Goal: Information Seeking & Learning: Learn about a topic

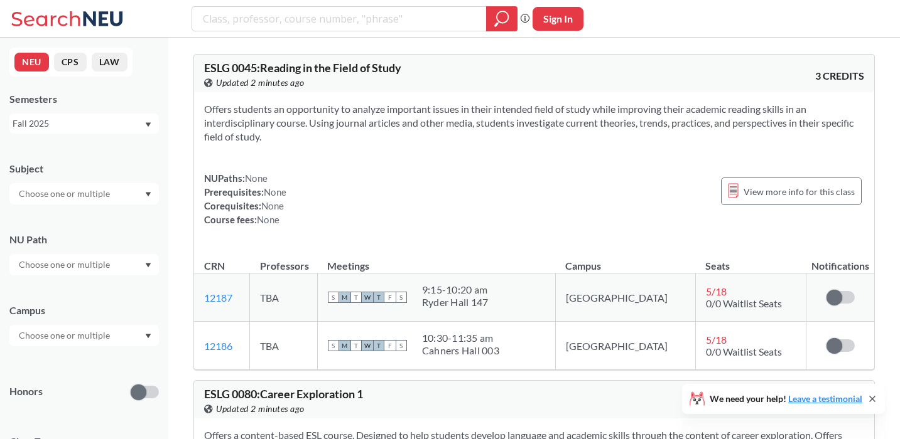
click at [124, 198] on div at bounding box center [83, 193] width 149 height 21
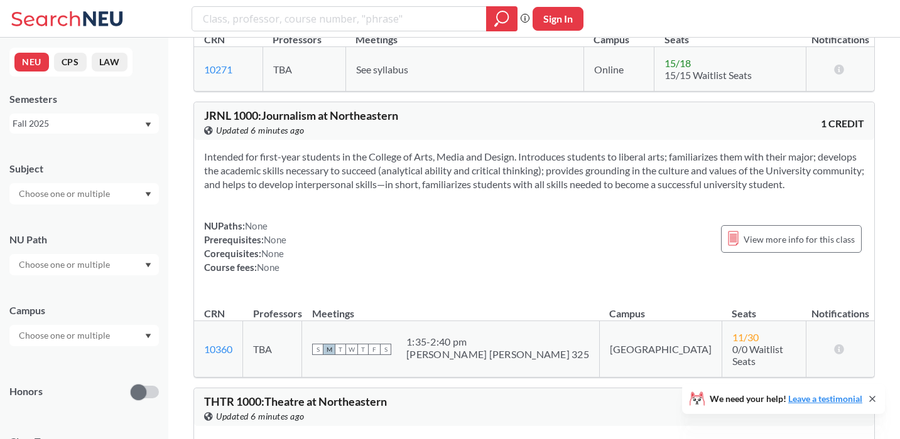
click at [36, 191] on input "text" at bounding box center [65, 193] width 105 height 15
type input "arth"
click at [62, 220] on div "ARTH ( 9 )" at bounding box center [87, 216] width 142 height 14
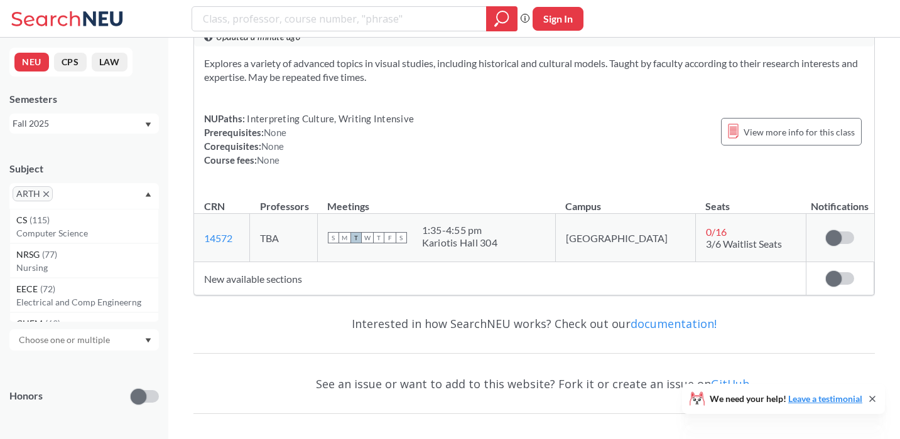
scroll to position [2826, 0]
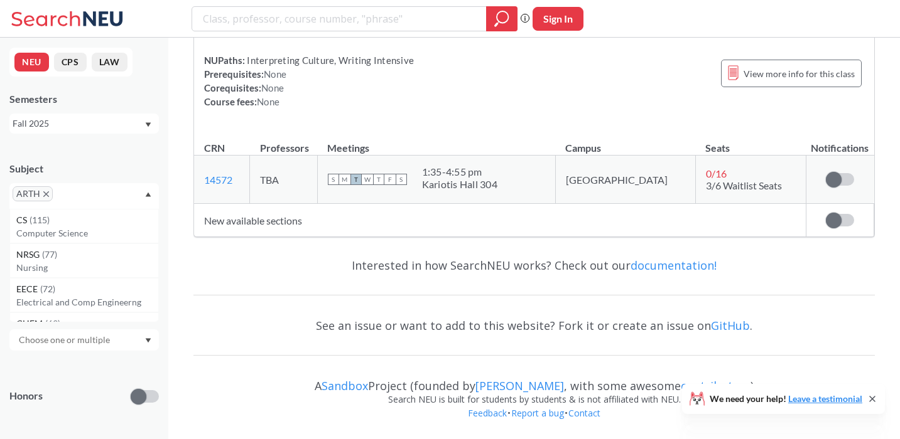
click at [46, 193] on icon "X to remove pill" at bounding box center [46, 194] width 6 height 6
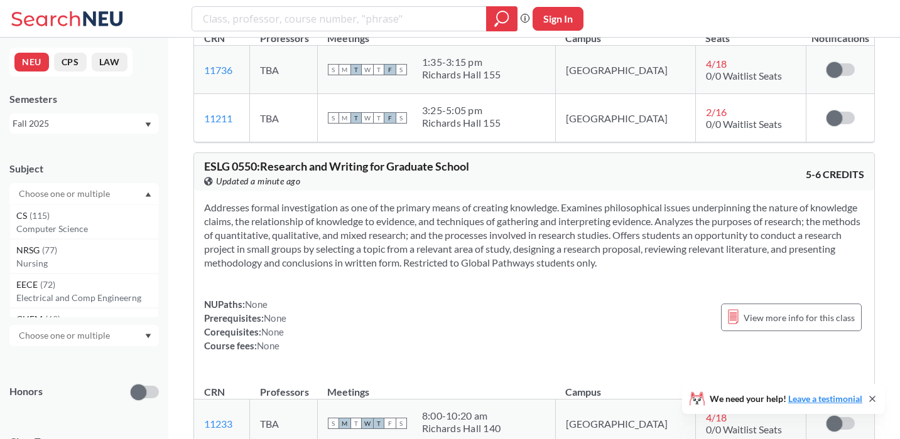
click at [46, 193] on input "text" at bounding box center [65, 193] width 105 height 15
type input "art"
click at [40, 230] on p "Art - Design" at bounding box center [87, 229] width 142 height 13
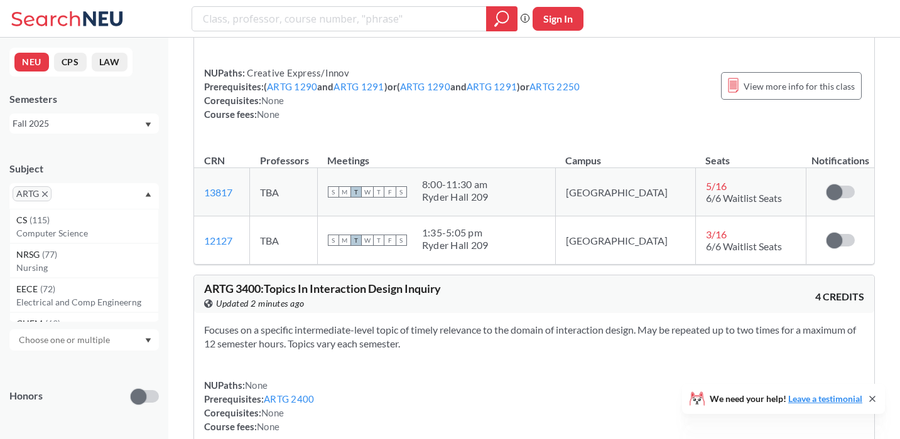
scroll to position [4900, 0]
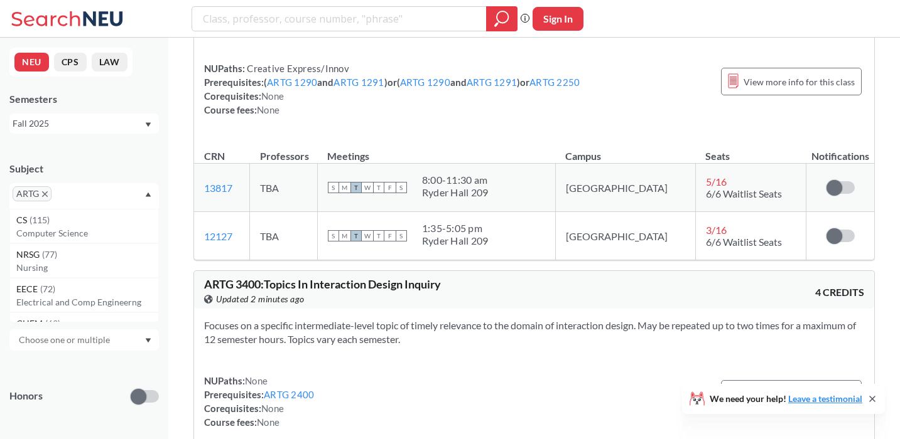
click at [48, 195] on span "ARTG" at bounding box center [32, 193] width 39 height 15
click at [47, 191] on icon "X to remove pill" at bounding box center [45, 194] width 6 height 6
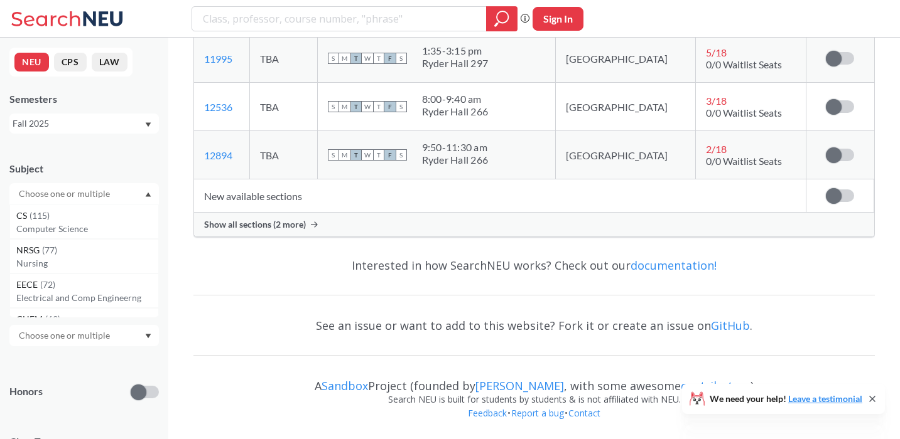
scroll to position [4900, 0]
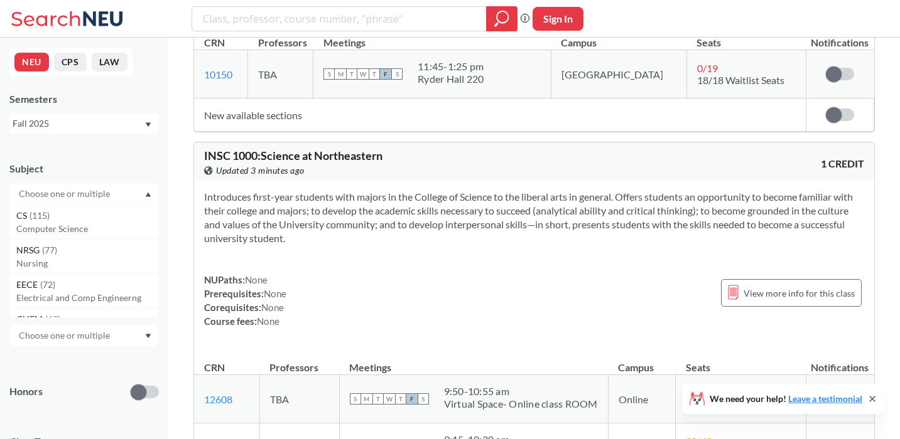
click at [47, 191] on input "text" at bounding box center [65, 193] width 105 height 15
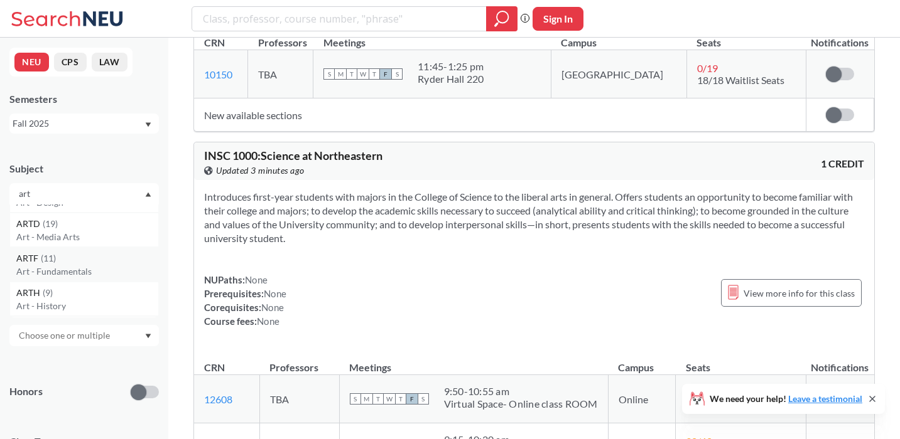
scroll to position [27, 0]
type input "art"
click at [41, 257] on span "( 11 )" at bounding box center [48, 257] width 15 height 11
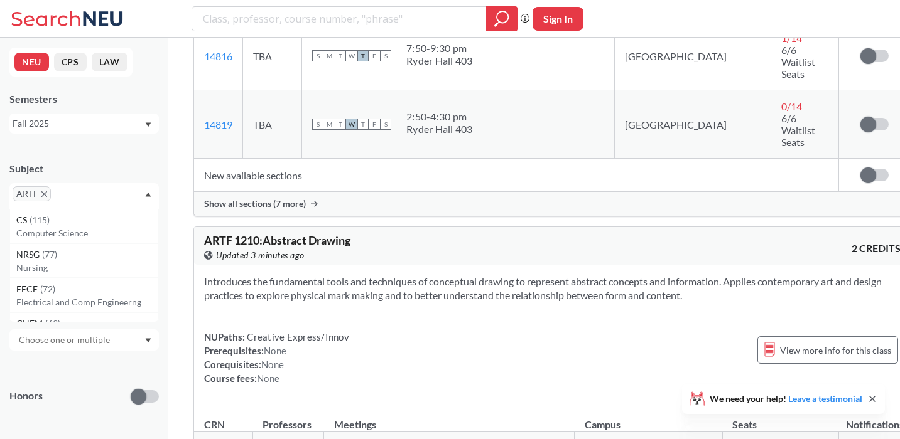
scroll to position [670, 0]
click at [306, 190] on div "Show all sections (7 more)" at bounding box center [552, 202] width 716 height 24
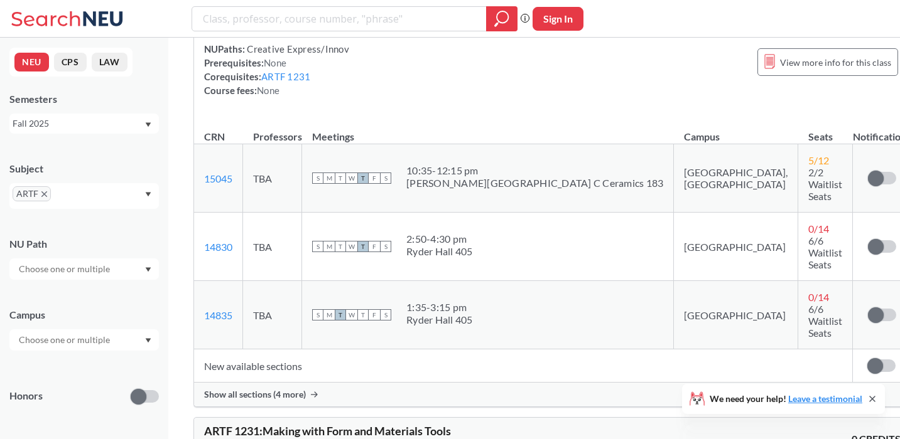
scroll to position [2632, 0]
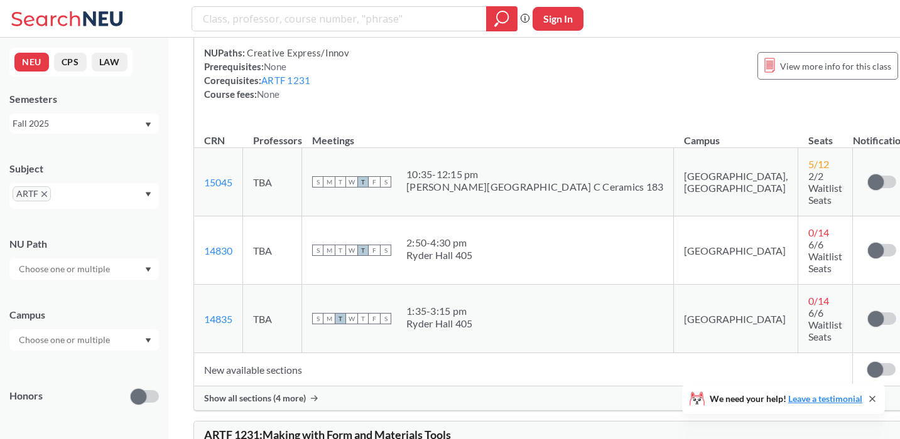
click at [299, 393] on span "Show all sections (4 more)" at bounding box center [255, 398] width 102 height 11
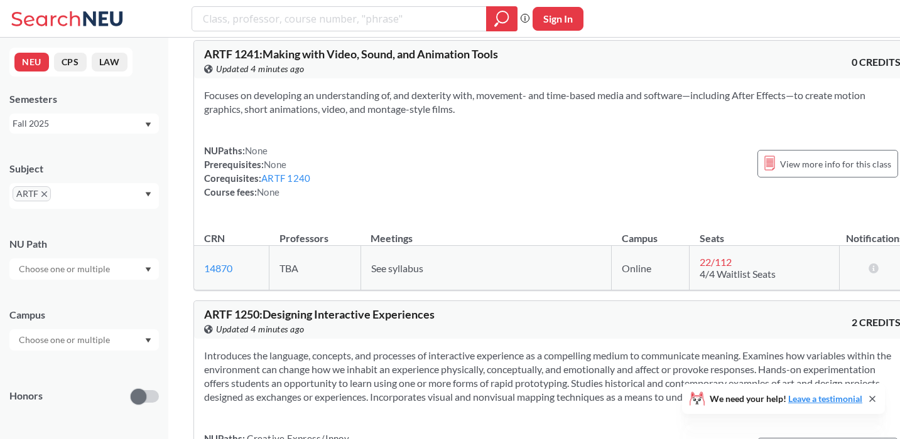
scroll to position [3981, 0]
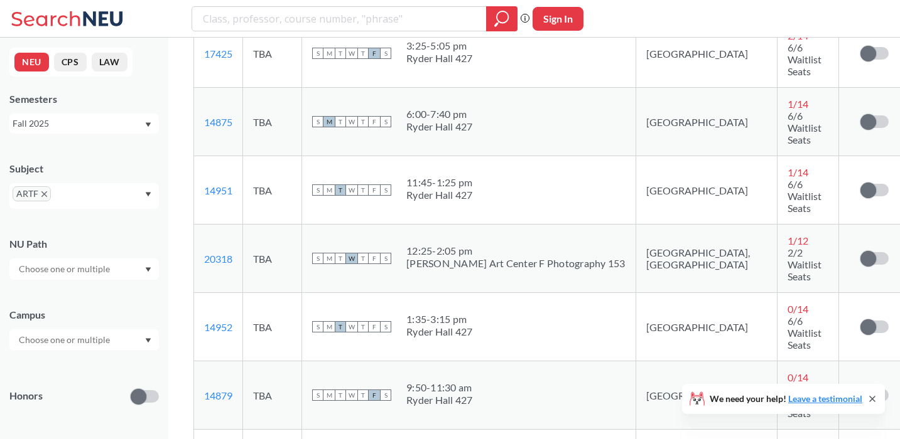
scroll to position [4593, 0]
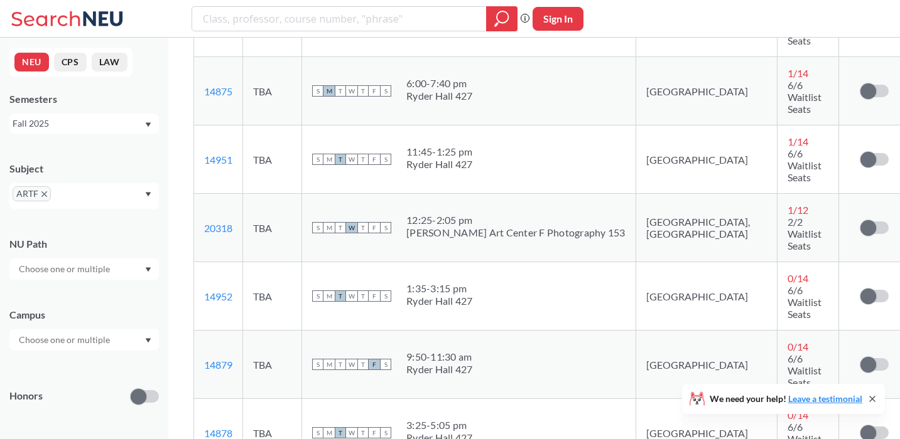
click at [46, 198] on span "ARTF" at bounding box center [32, 193] width 38 height 15
click at [45, 193] on icon "X to remove pill" at bounding box center [44, 194] width 6 height 6
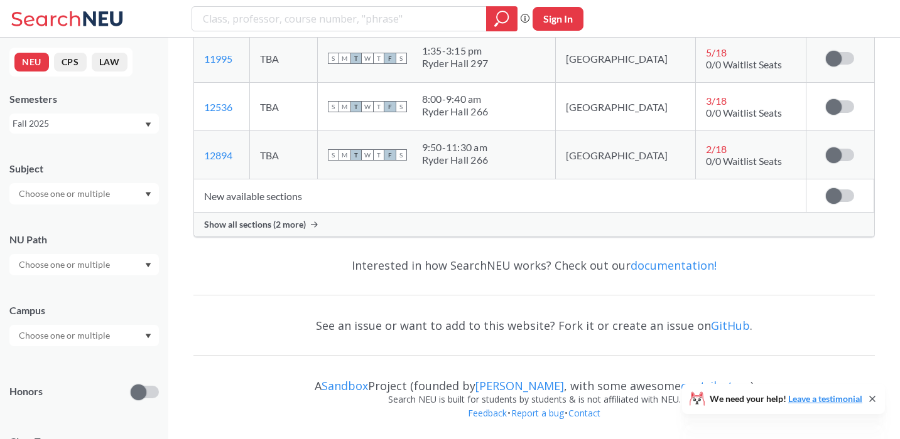
click at [45, 193] on input "text" at bounding box center [65, 193] width 105 height 15
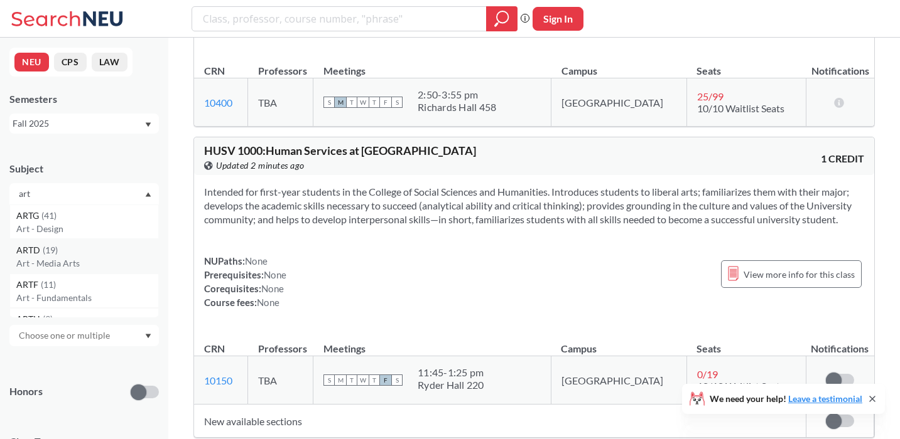
type input "art"
click at [43, 244] on div "ARTD ( 19 )" at bounding box center [87, 251] width 142 height 14
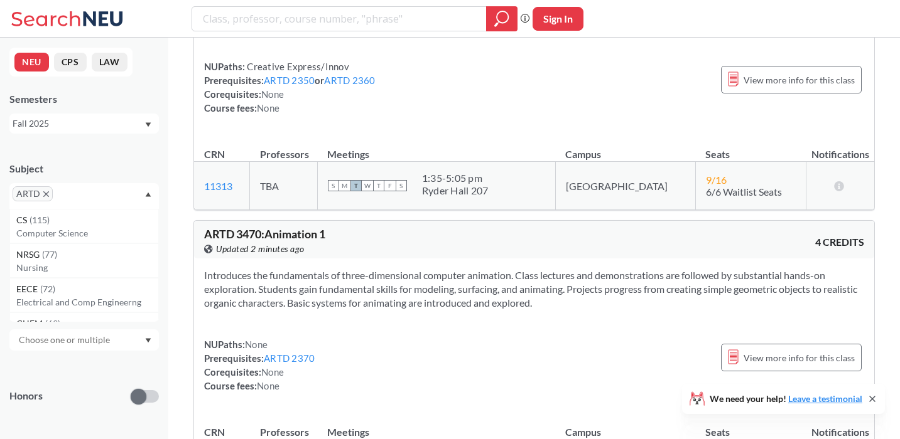
scroll to position [3822, 0]
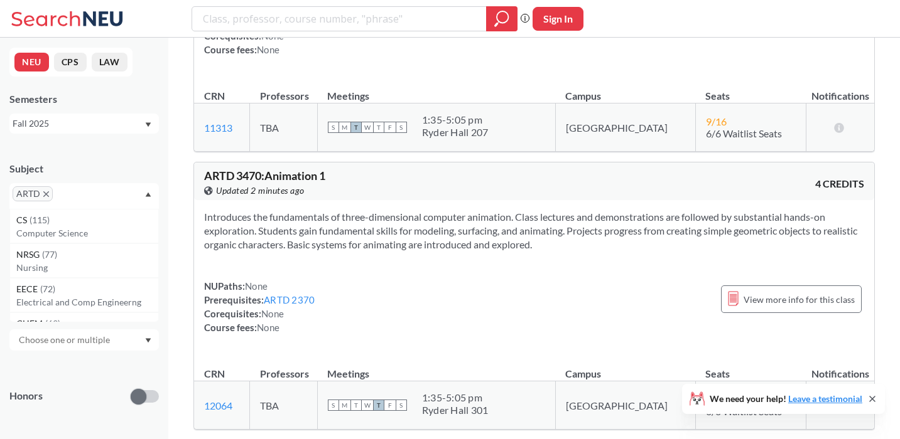
click at [43, 195] on icon "X to remove pill" at bounding box center [46, 194] width 6 height 6
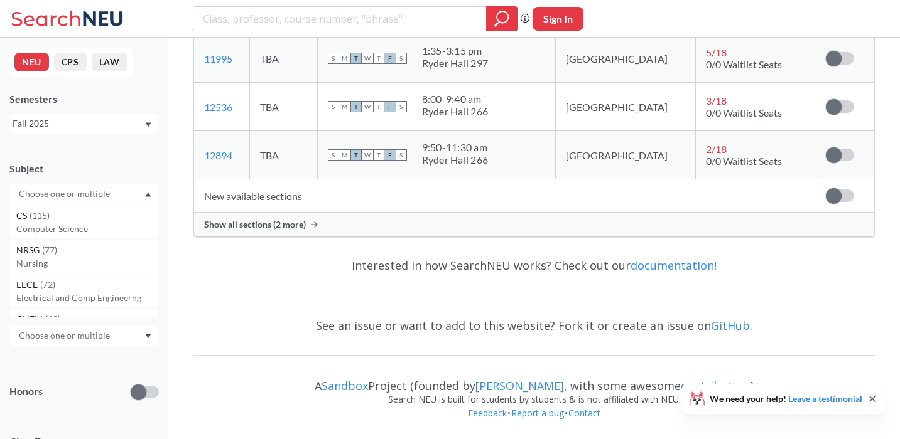
scroll to position [3822, 0]
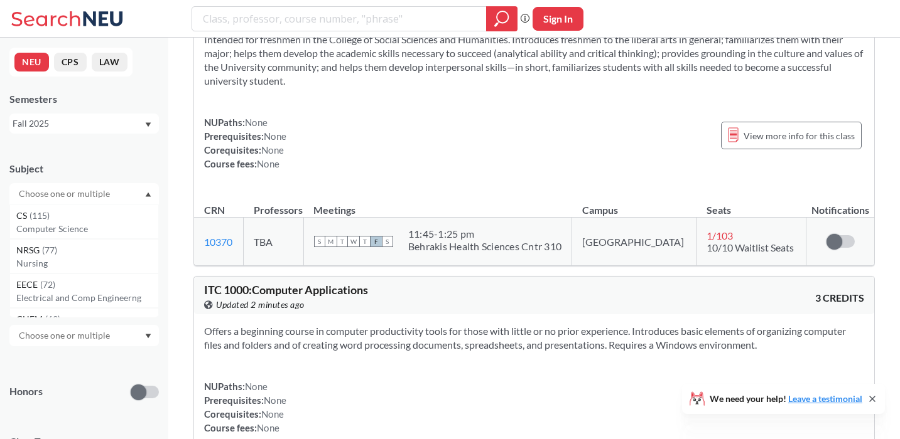
click at [43, 195] on input "text" at bounding box center [65, 193] width 105 height 15
type input "art"
click at [38, 301] on p "Art - General" at bounding box center [87, 307] width 142 height 13
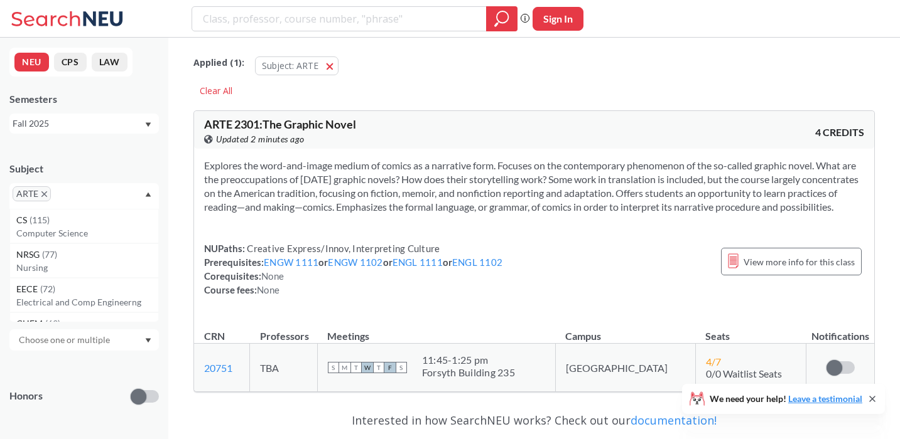
click at [46, 195] on icon "X to remove pill" at bounding box center [44, 194] width 6 height 6
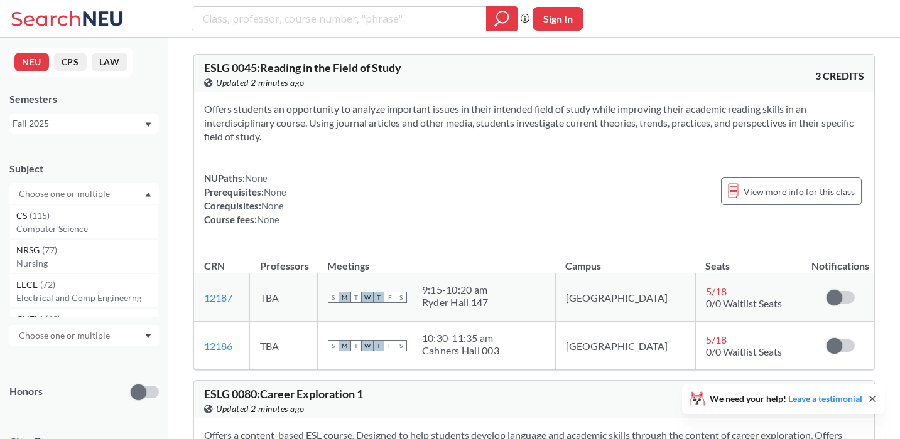
click at [46, 195] on input "text" at bounding box center [65, 193] width 105 height 15
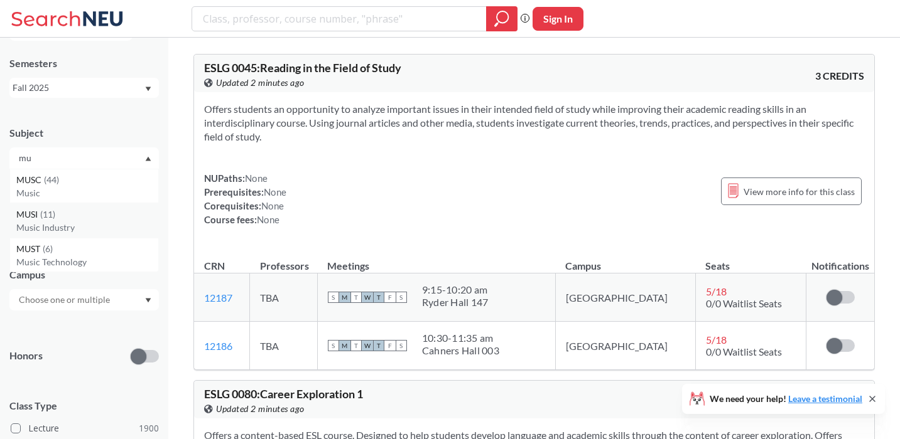
scroll to position [36, 0]
type input "mu"
click at [43, 187] on p "Music" at bounding box center [87, 193] width 142 height 13
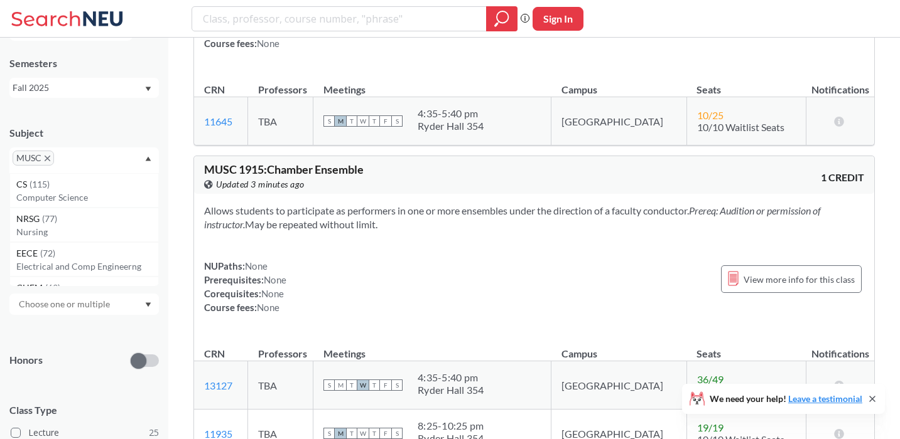
scroll to position [6802, 0]
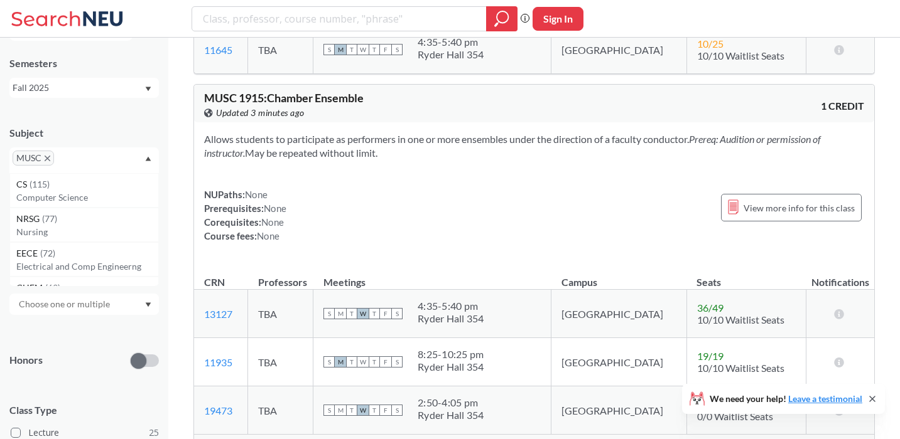
click at [46, 157] on icon "X to remove pill" at bounding box center [48, 159] width 6 height 6
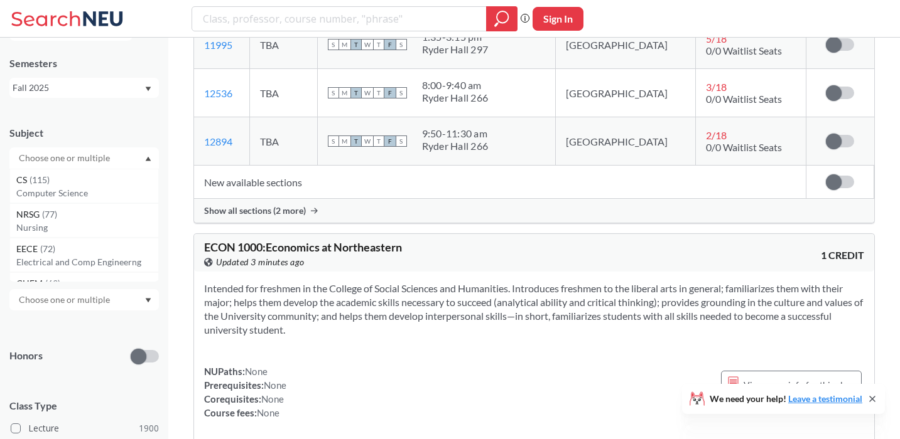
scroll to position [6802, 0]
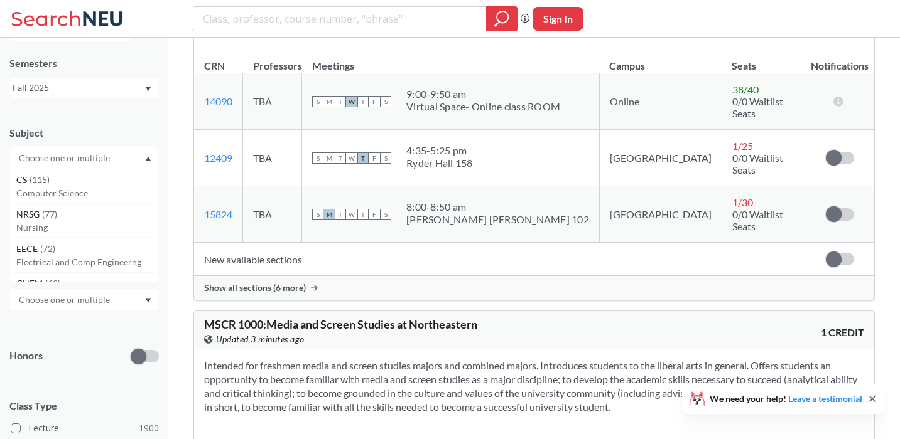
click at [46, 157] on input "text" at bounding box center [65, 158] width 105 height 15
type input "mus"
click at [28, 222] on p "Music Industry" at bounding box center [87, 228] width 142 height 13
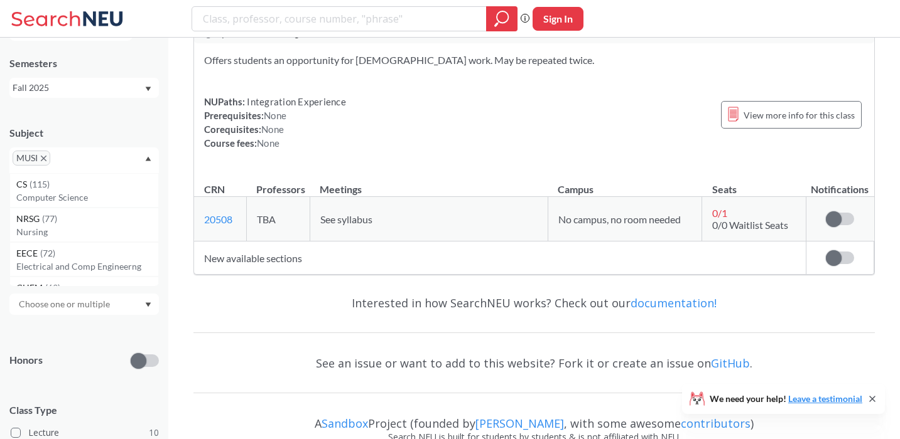
scroll to position [3254, 0]
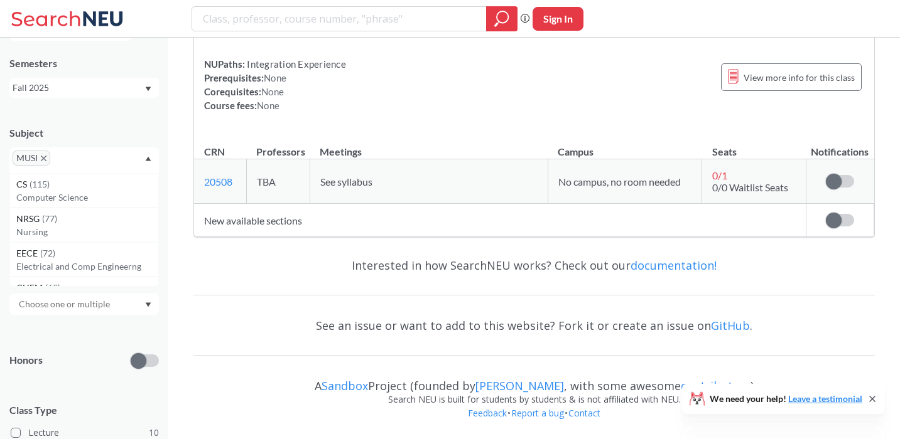
click at [44, 158] on icon "X to remove pill" at bounding box center [44, 159] width 6 height 6
